Goal: Find specific page/section: Find specific page/section

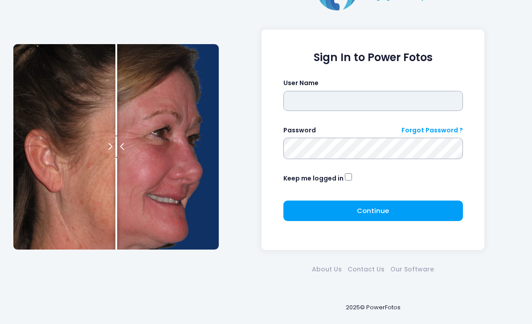
scroll to position [33, 0]
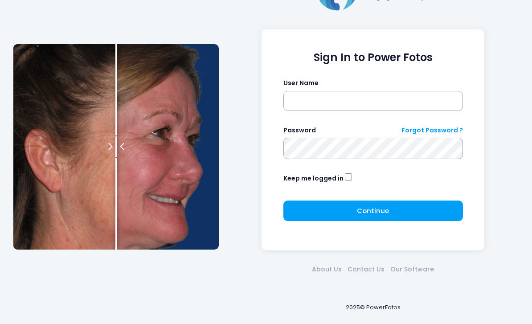
click at [357, 31] on div "Sign In to Power Fotos User Name Password Forgot Password ? Keep me logged in C…" at bounding box center [372, 139] width 223 height 220
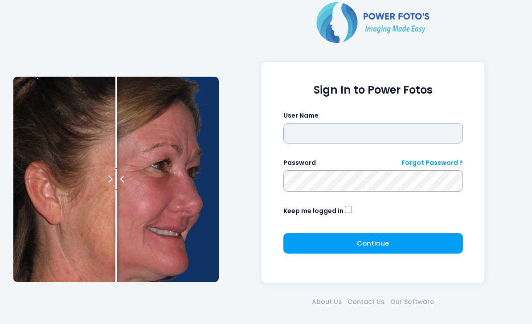
type input "*******"
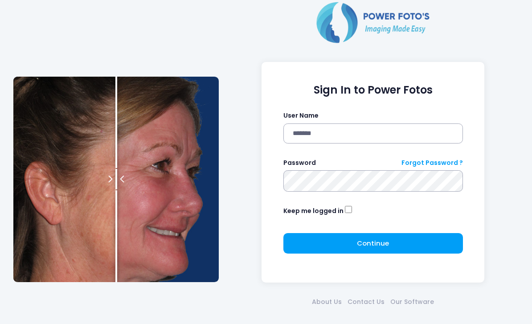
click button "submit" at bounding box center [0, 0] width 0 height 0
click at [331, 245] on button "Continue Please wait..." at bounding box center [372, 243] width 179 height 20
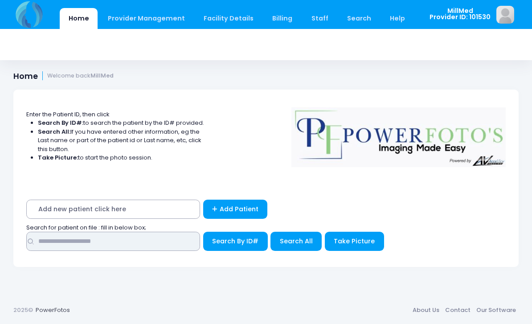
click at [73, 249] on input "text" at bounding box center [113, 241] width 174 height 19
type input "*****"
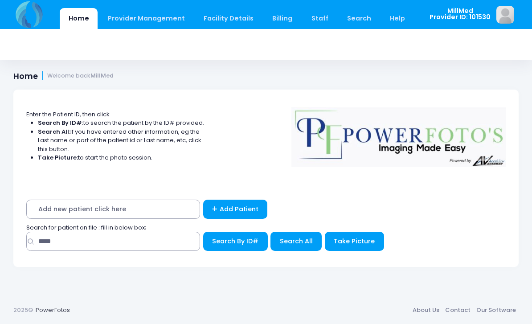
click at [207, 135] on div "Enter the Patient ID, then click Search By ID#: to search the patient by the ID…" at bounding box center [116, 138] width 181 height 75
click at [284, 244] on span "Search All" at bounding box center [296, 241] width 33 height 9
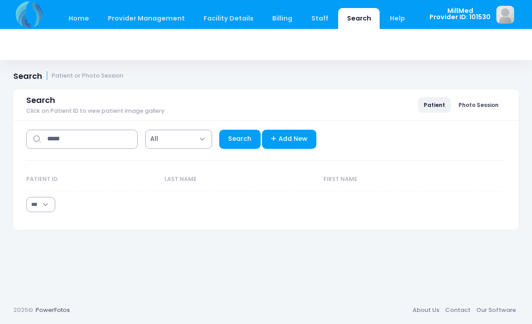
select select "***"
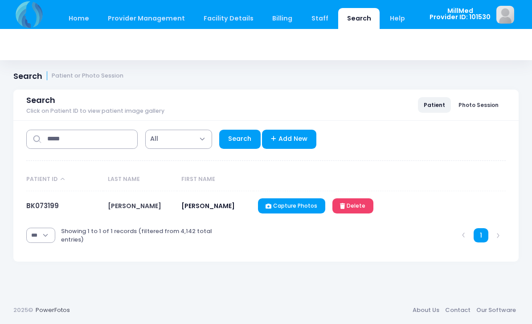
click at [46, 206] on link "BK073199" at bounding box center [42, 205] width 33 height 9
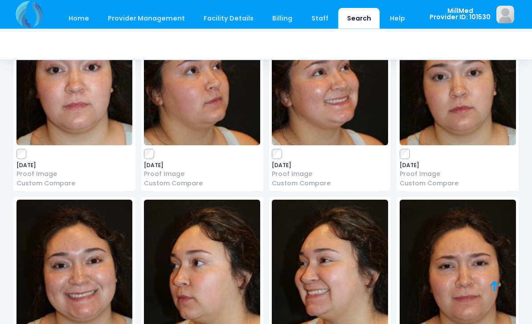
scroll to position [110, 0]
click at [436, 119] on img at bounding box center [458, 79] width 116 height 134
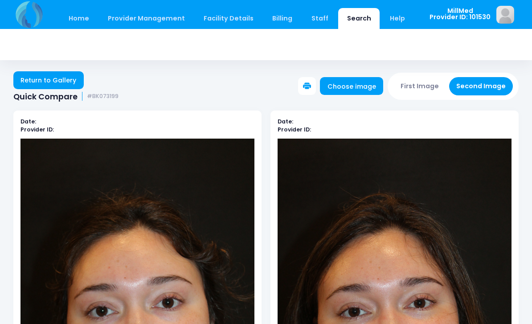
click at [58, 86] on link "Return to Gallery" at bounding box center [48, 80] width 70 height 18
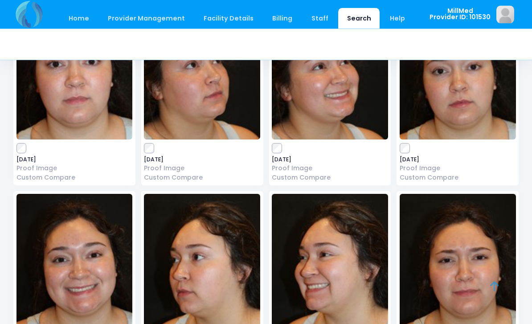
scroll to position [117, 0]
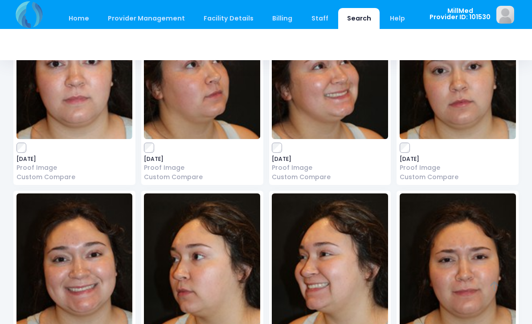
click at [65, 269] on img at bounding box center [74, 260] width 116 height 134
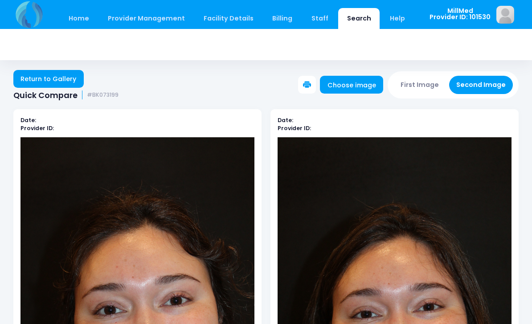
scroll to position [0, 0]
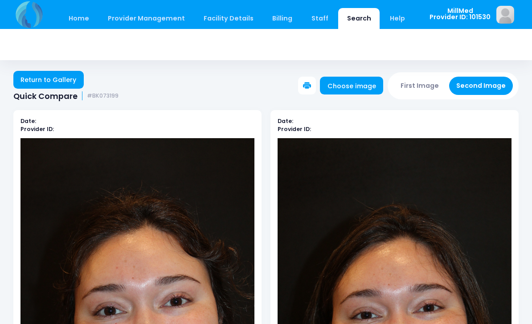
click at [60, 72] on link "Return to Gallery" at bounding box center [48, 80] width 70 height 18
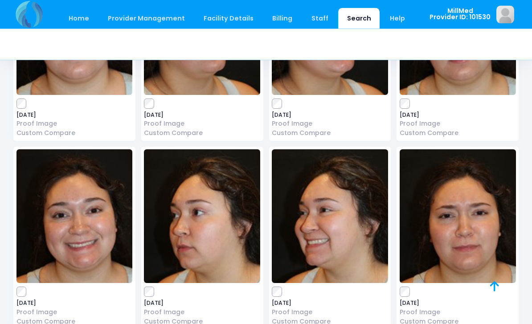
scroll to position [161, 0]
click at [450, 228] on img at bounding box center [458, 216] width 116 height 134
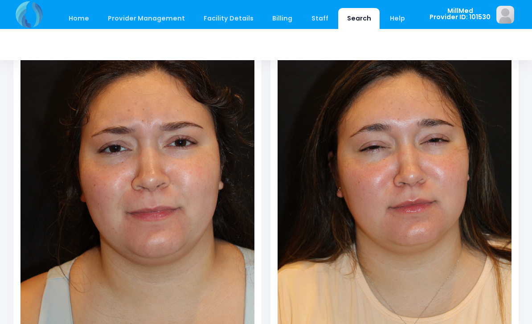
scroll to position [167, 0]
